Goal: Task Accomplishment & Management: Manage account settings

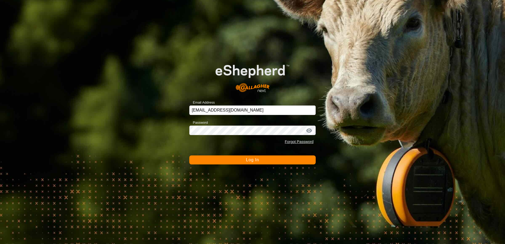
click at [244, 162] on button "Log In" at bounding box center [252, 159] width 126 height 9
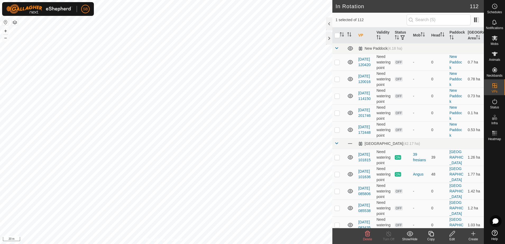
click at [368, 237] on span "Delete" at bounding box center [367, 239] width 9 height 4
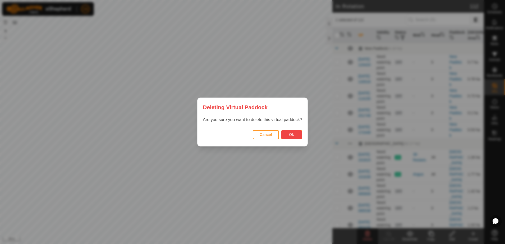
click at [291, 131] on button "Ok" at bounding box center [291, 134] width 21 height 9
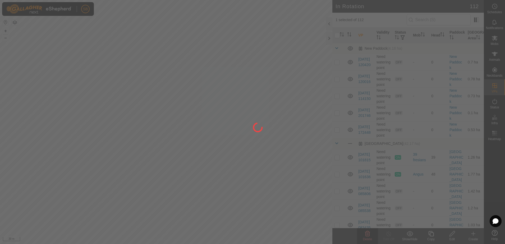
checkbox input "false"
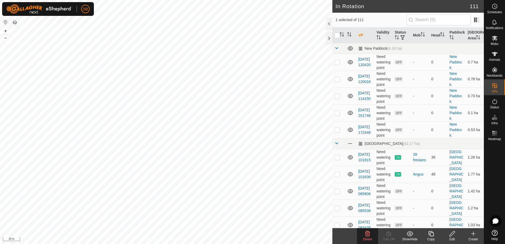
click at [371, 236] on delete-svg-icon at bounding box center [367, 234] width 21 height 6
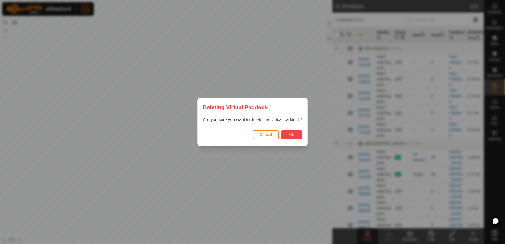
click at [293, 136] on span "Ok" at bounding box center [291, 134] width 5 height 4
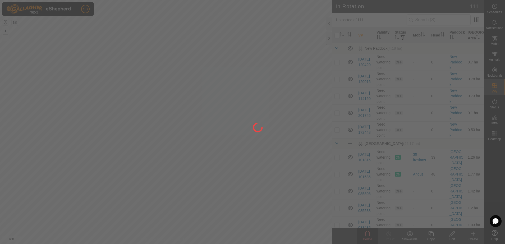
checkbox input "false"
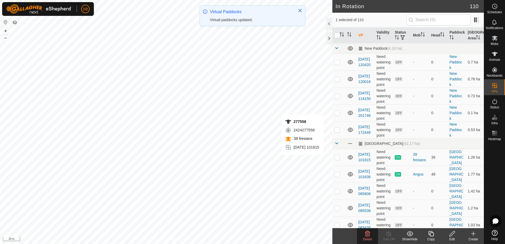
click at [368, 234] on icon at bounding box center [367, 233] width 5 height 5
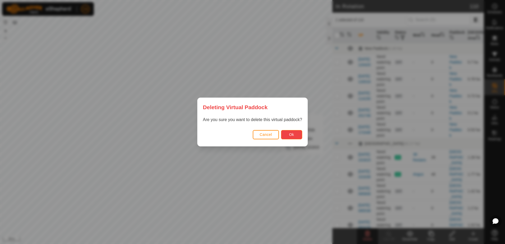
click at [292, 132] on button "Ok" at bounding box center [291, 134] width 21 height 9
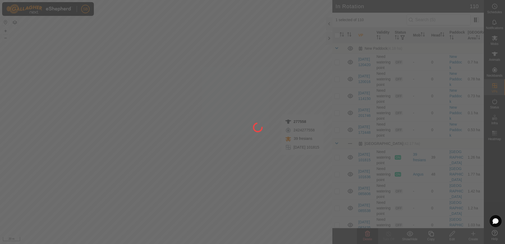
checkbox input "false"
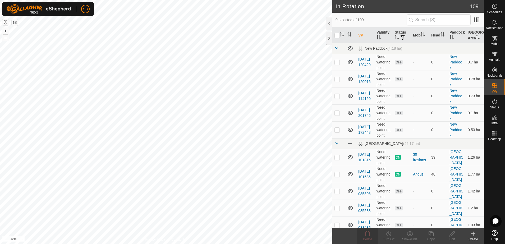
click at [473, 234] on icon at bounding box center [473, 234] width 6 height 6
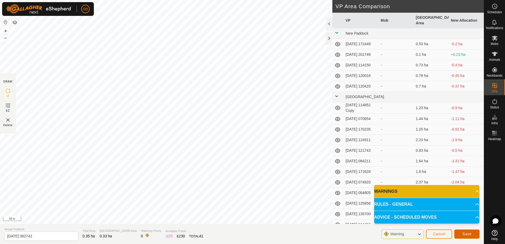
click at [468, 232] on span "Save" at bounding box center [466, 234] width 9 height 4
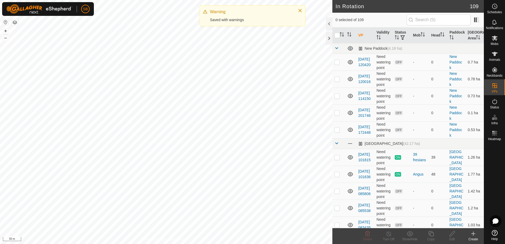
checkbox input "true"
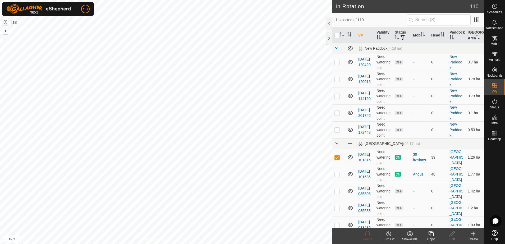
click at [428, 235] on icon at bounding box center [431, 234] width 7 height 6
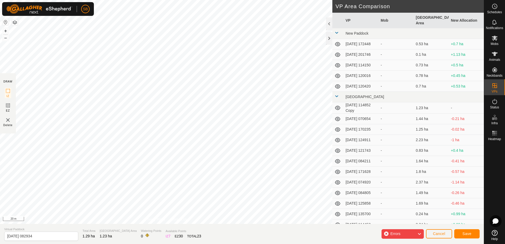
type input "[DATE] 082943"
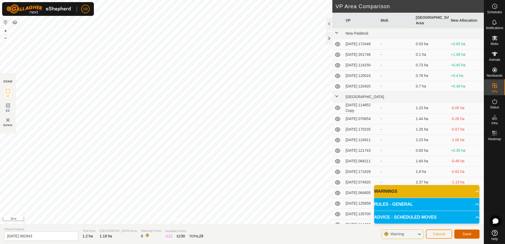
click at [464, 236] on span "Save" at bounding box center [466, 234] width 9 height 4
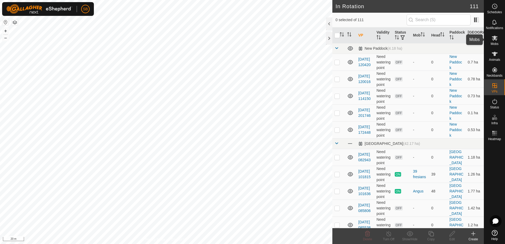
click at [493, 43] on span "Mobs" at bounding box center [495, 43] width 8 height 3
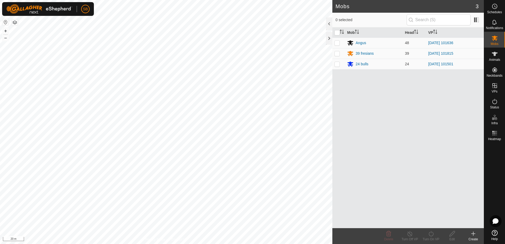
click at [338, 54] on p-checkbox at bounding box center [336, 53] width 5 height 4
checkbox input "true"
click at [428, 235] on icon at bounding box center [431, 234] width 7 height 6
click at [429, 220] on link "Now" at bounding box center [447, 222] width 52 height 11
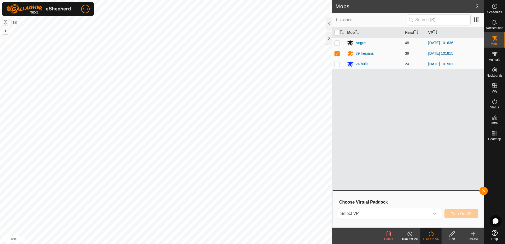
click at [424, 213] on span "Select VP" at bounding box center [383, 213] width 91 height 11
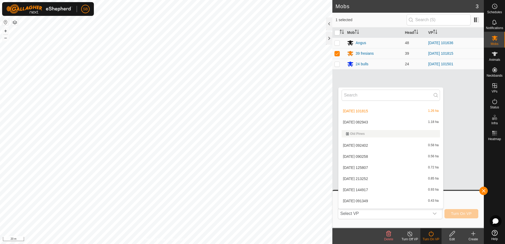
scroll to position [800, 0]
click at [372, 119] on li "[DATE] 082943 1.18 ha" at bounding box center [390, 121] width 105 height 11
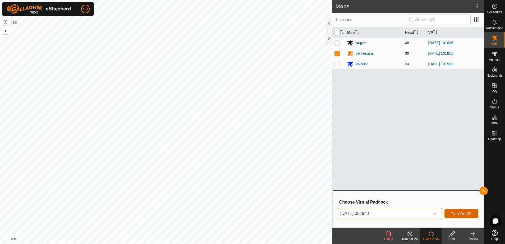
click at [459, 214] on span "Turn On VP" at bounding box center [461, 214] width 21 height 4
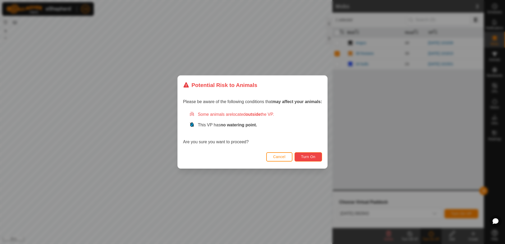
click at [302, 155] on span "Turn On" at bounding box center [308, 157] width 14 height 4
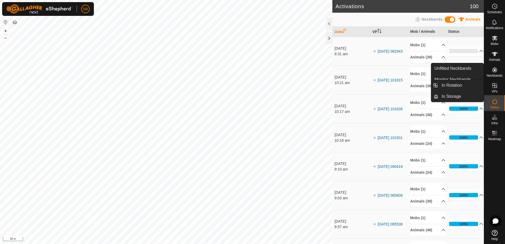
click at [493, 88] on icon at bounding box center [494, 85] width 5 height 5
click at [449, 87] on link "In Rotation" at bounding box center [460, 85] width 45 height 11
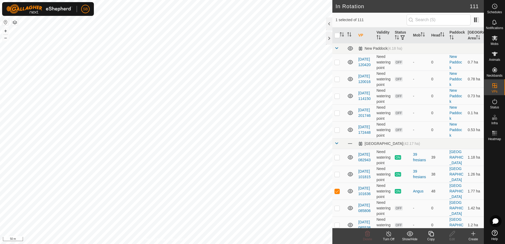
click at [433, 233] on icon at bounding box center [431, 234] width 7 height 6
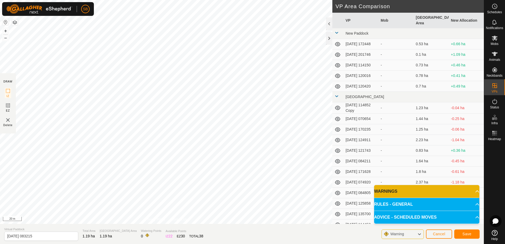
click at [120, 224] on div "DRAW IZ EZ Delete Privacy Policy Contact Us IZ interior angle must be larger th…" at bounding box center [242, 122] width 484 height 244
click at [464, 234] on span "Save" at bounding box center [466, 234] width 9 height 4
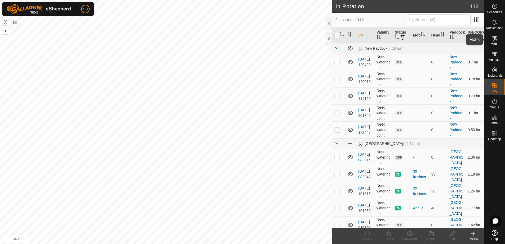
click at [496, 45] on span "Mobs" at bounding box center [495, 43] width 8 height 3
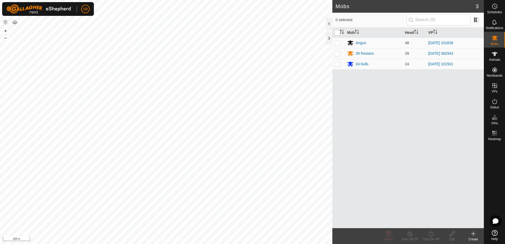
click at [338, 44] on p-checkbox at bounding box center [336, 43] width 5 height 4
checkbox input "true"
click at [430, 234] on icon at bounding box center [431, 234] width 7 height 6
click at [436, 211] on link "Later" at bounding box center [447, 211] width 52 height 11
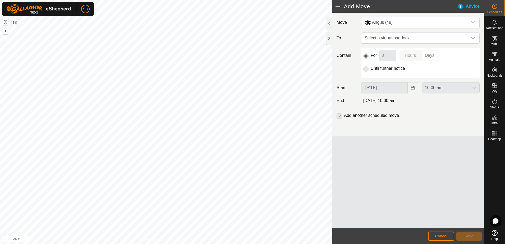
click at [476, 39] on div "dropdown trigger" at bounding box center [473, 38] width 11 height 11
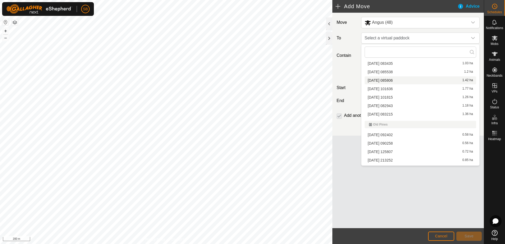
scroll to position [595, 0]
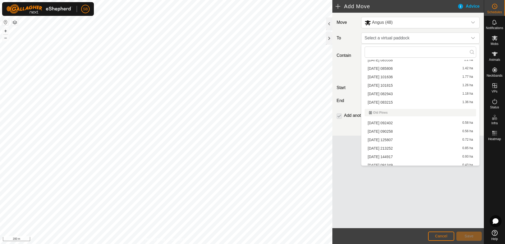
click at [401, 102] on li "[DATE] 083215 1.36 ha" at bounding box center [421, 102] width 112 height 8
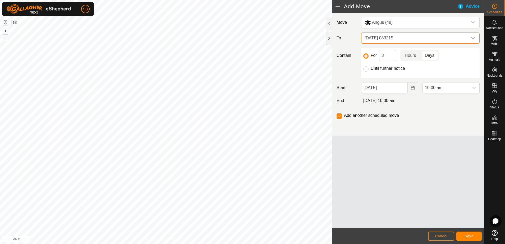
click at [367, 69] on input "Until further notice" at bounding box center [365, 68] width 5 height 5
radio input "true"
checkbox input "false"
click at [469, 238] on button "Save" at bounding box center [468, 236] width 25 height 9
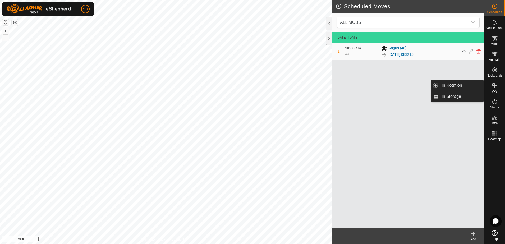
click at [496, 86] on icon at bounding box center [495, 85] width 6 height 6
click at [459, 86] on link "In Rotation" at bounding box center [460, 85] width 45 height 11
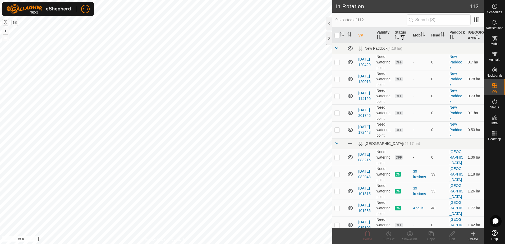
checkbox input "true"
click at [430, 232] on icon at bounding box center [431, 234] width 7 height 6
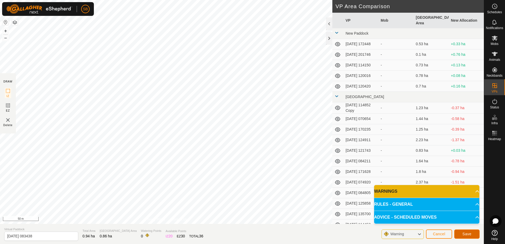
click at [468, 234] on span "Save" at bounding box center [466, 234] width 9 height 4
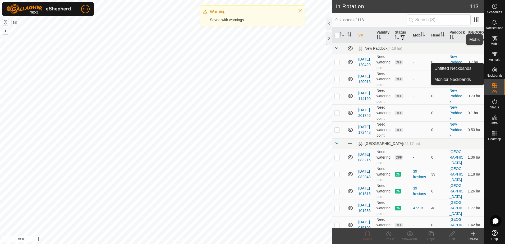
drag, startPoint x: 495, startPoint y: 42, endPoint x: 487, endPoint y: 44, distance: 8.8
click at [495, 42] on span "Mobs" at bounding box center [495, 43] width 8 height 3
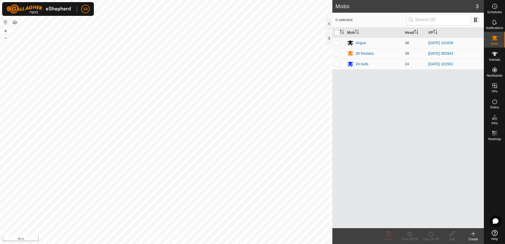
click at [335, 65] on p-checkbox at bounding box center [336, 64] width 5 height 4
checkbox input "true"
click at [432, 235] on icon at bounding box center [431, 234] width 7 height 6
click at [435, 224] on link "Now" at bounding box center [447, 222] width 52 height 11
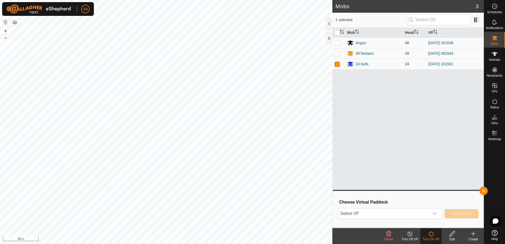
click at [438, 214] on div "dropdown trigger" at bounding box center [434, 213] width 11 height 11
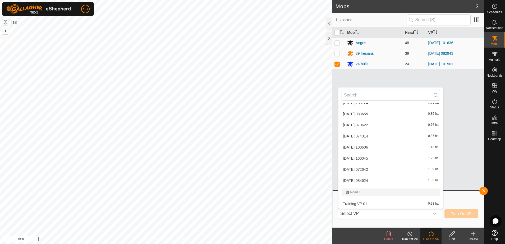
scroll to position [1234, 0]
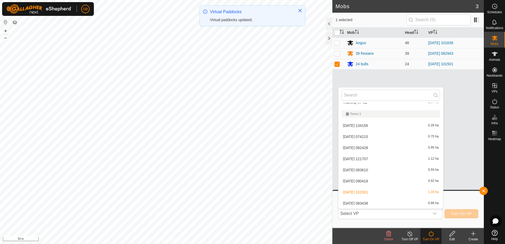
click at [401, 205] on li "[DATE] 083438 0.86 ha" at bounding box center [390, 203] width 105 height 11
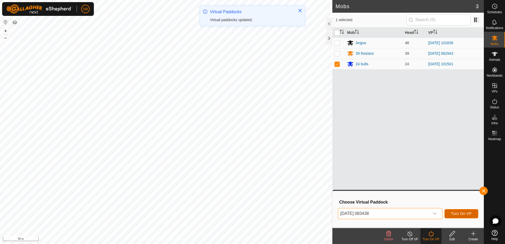
click at [453, 213] on span "Turn On VP" at bounding box center [461, 214] width 21 height 4
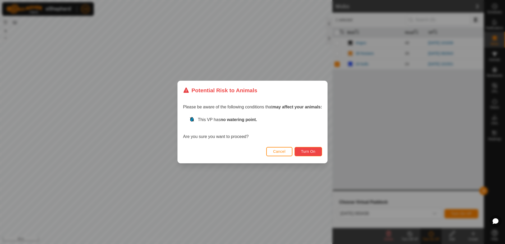
click at [318, 149] on button "Turn On" at bounding box center [308, 151] width 27 height 9
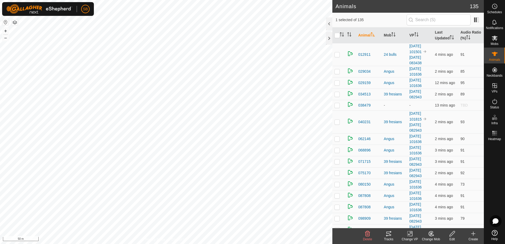
click at [388, 234] on icon at bounding box center [389, 234] width 6 height 6
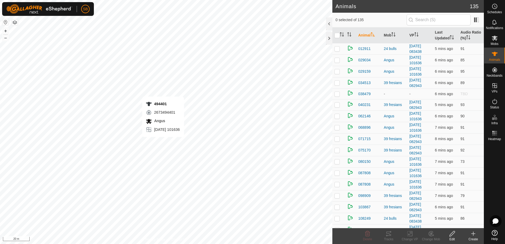
checkbox input "true"
click at [160, 139] on div "547698 0844547698 Angus 2025-08-10 101636 + – ⇧ i 20 m" at bounding box center [166, 122] width 332 height 244
checkbox input "true"
click at [386, 235] on icon at bounding box center [389, 234] width 6 height 6
